Goal: Check status

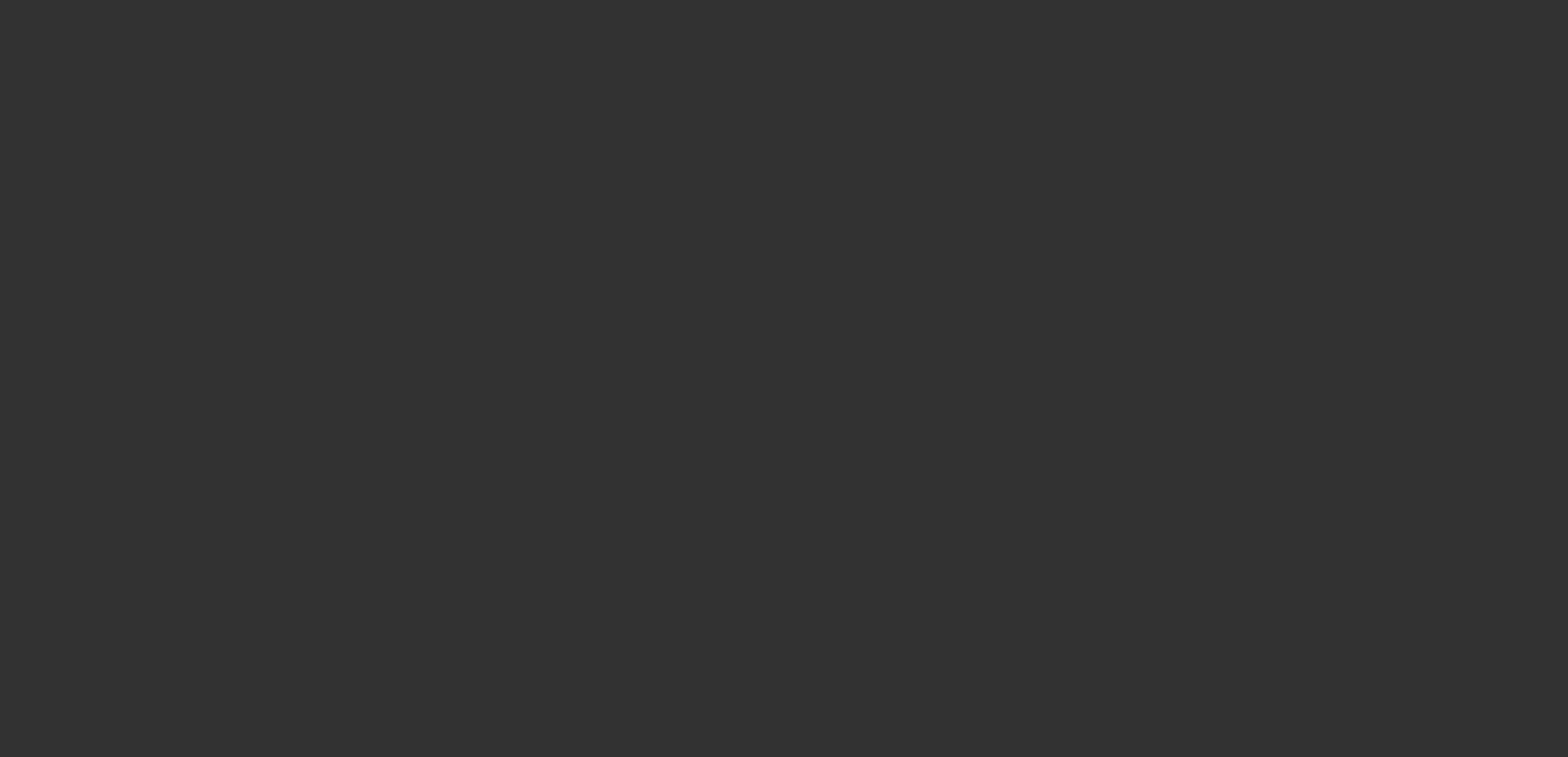
select select "3"
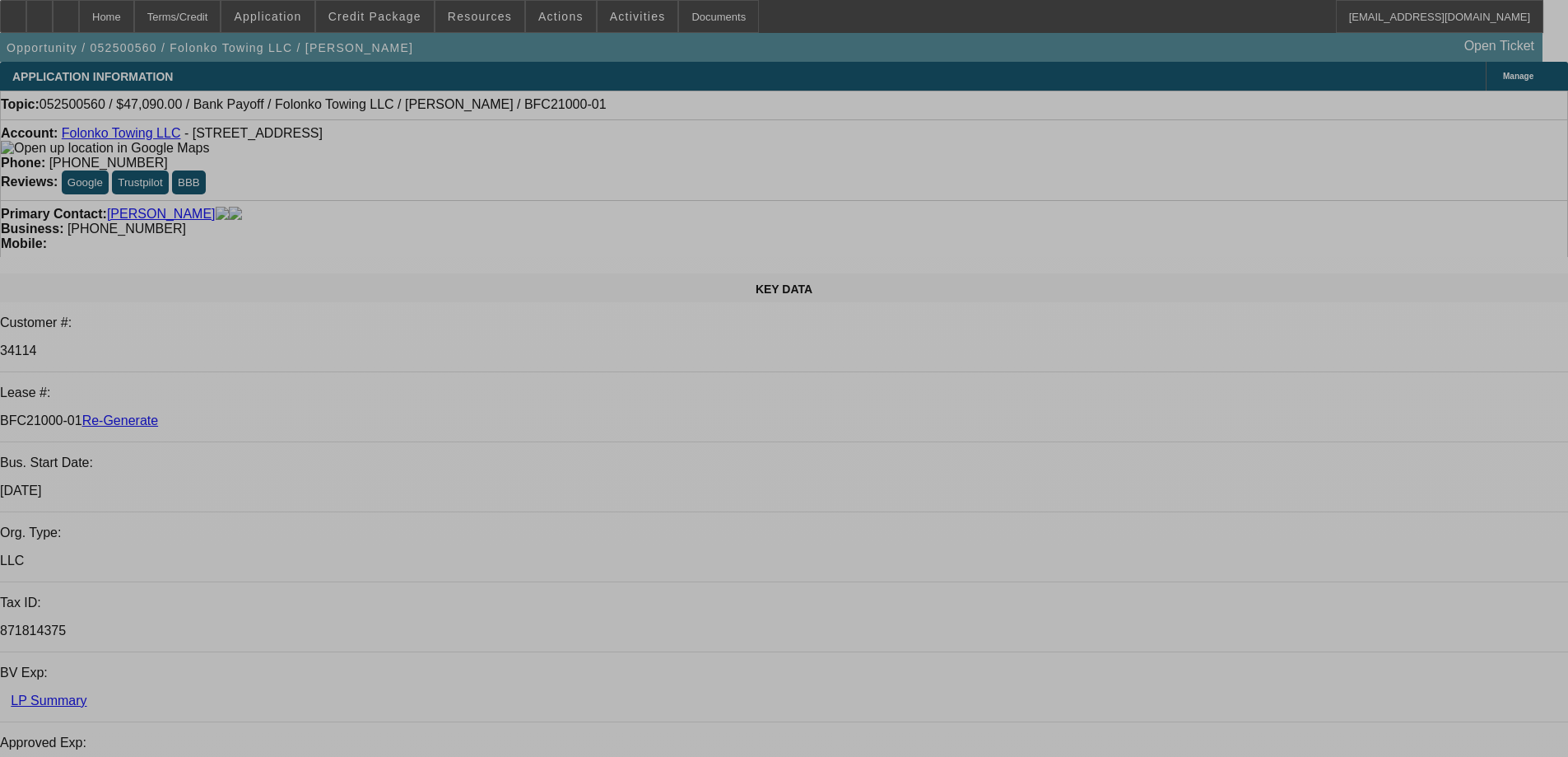
select select "0"
select select "2"
select select "0.1"
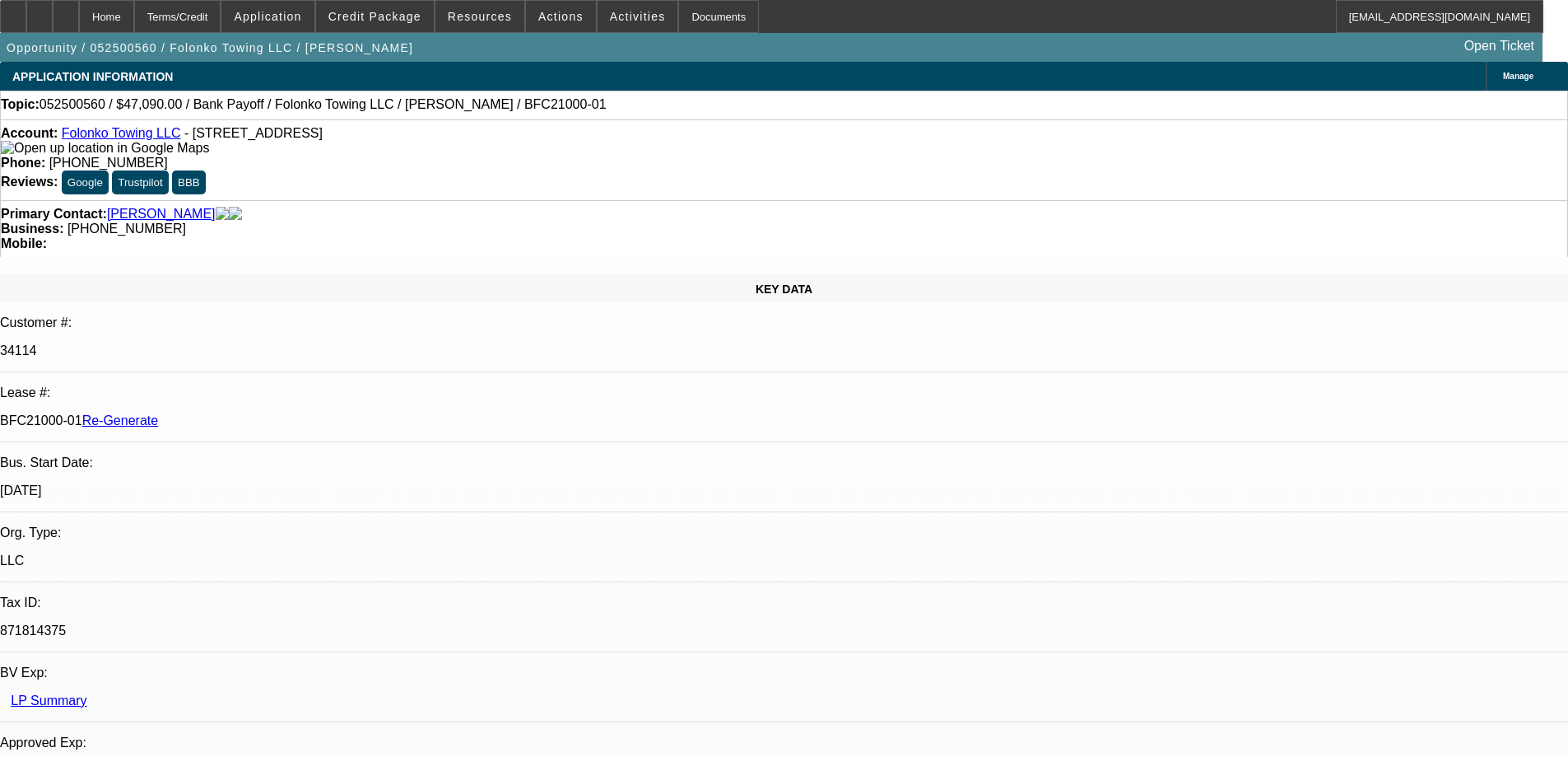
select select "4"
click at [412, 6] on span at bounding box center [374, 16] width 117 height 39
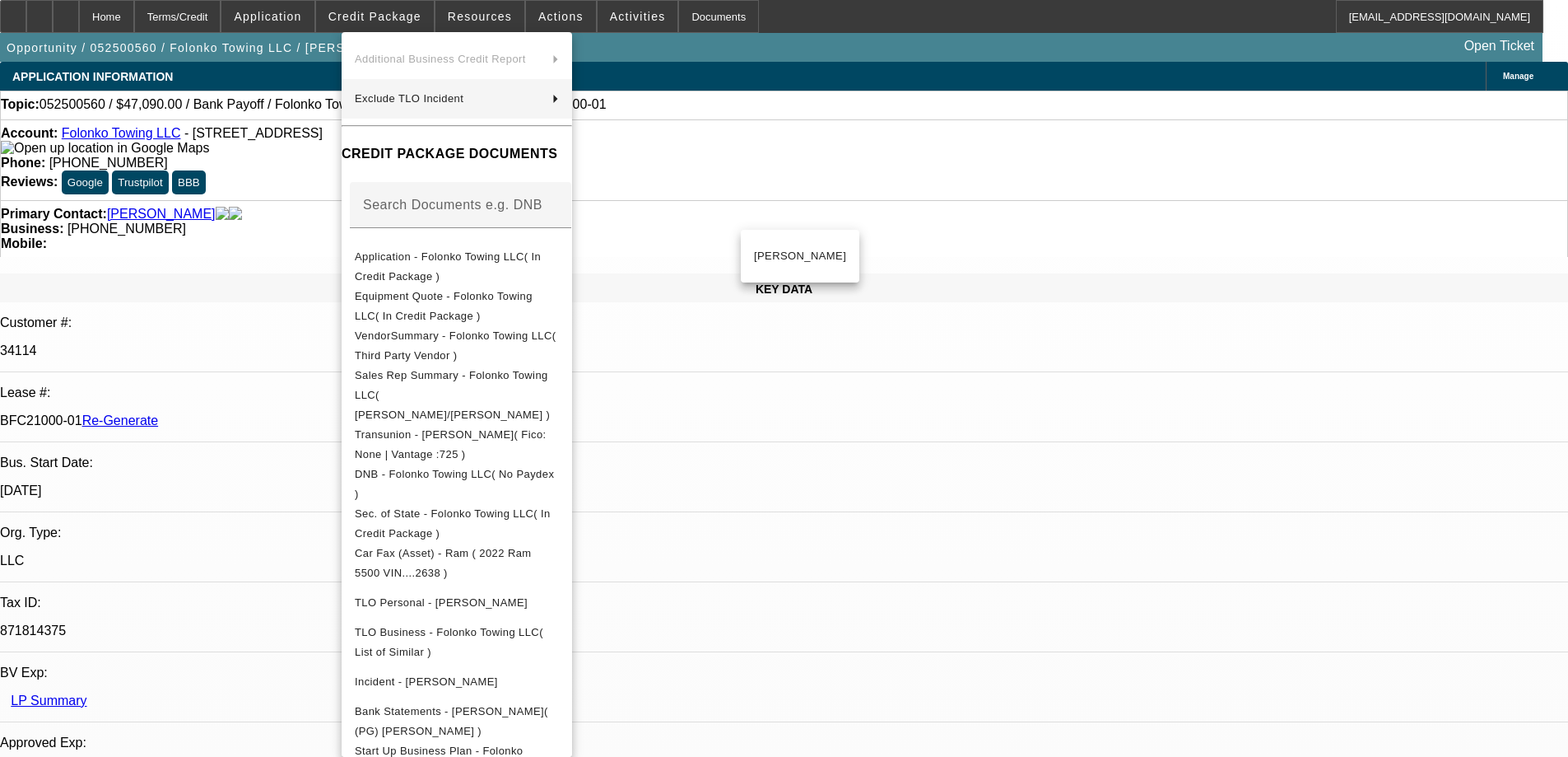
scroll to position [164, 0]
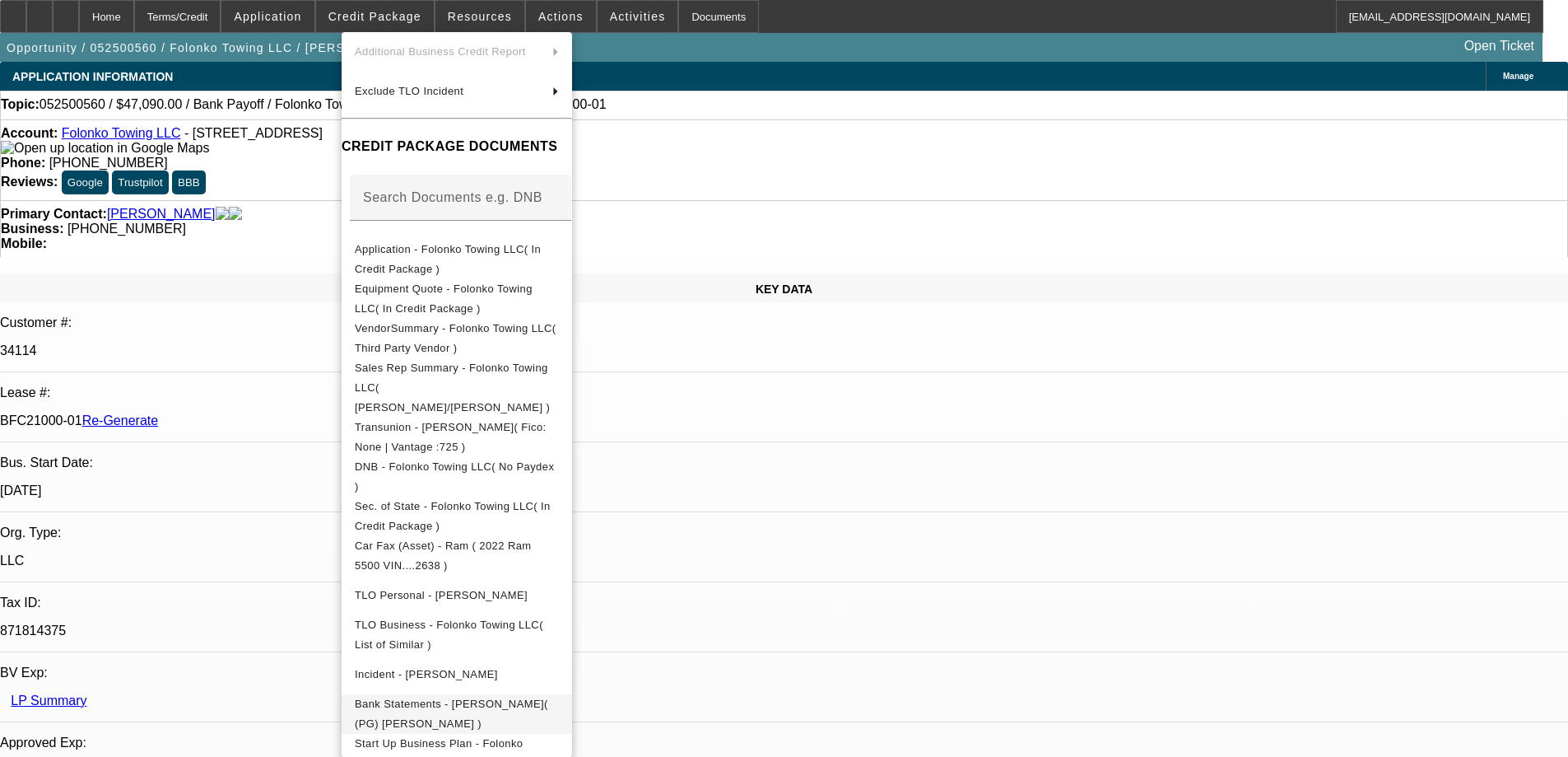
click at [525, 698] on span "Bank Statements - [PERSON_NAME]( (PG) [PERSON_NAME] )" at bounding box center [451, 713] width 193 height 32
